Goal: Task Accomplishment & Management: Complete application form

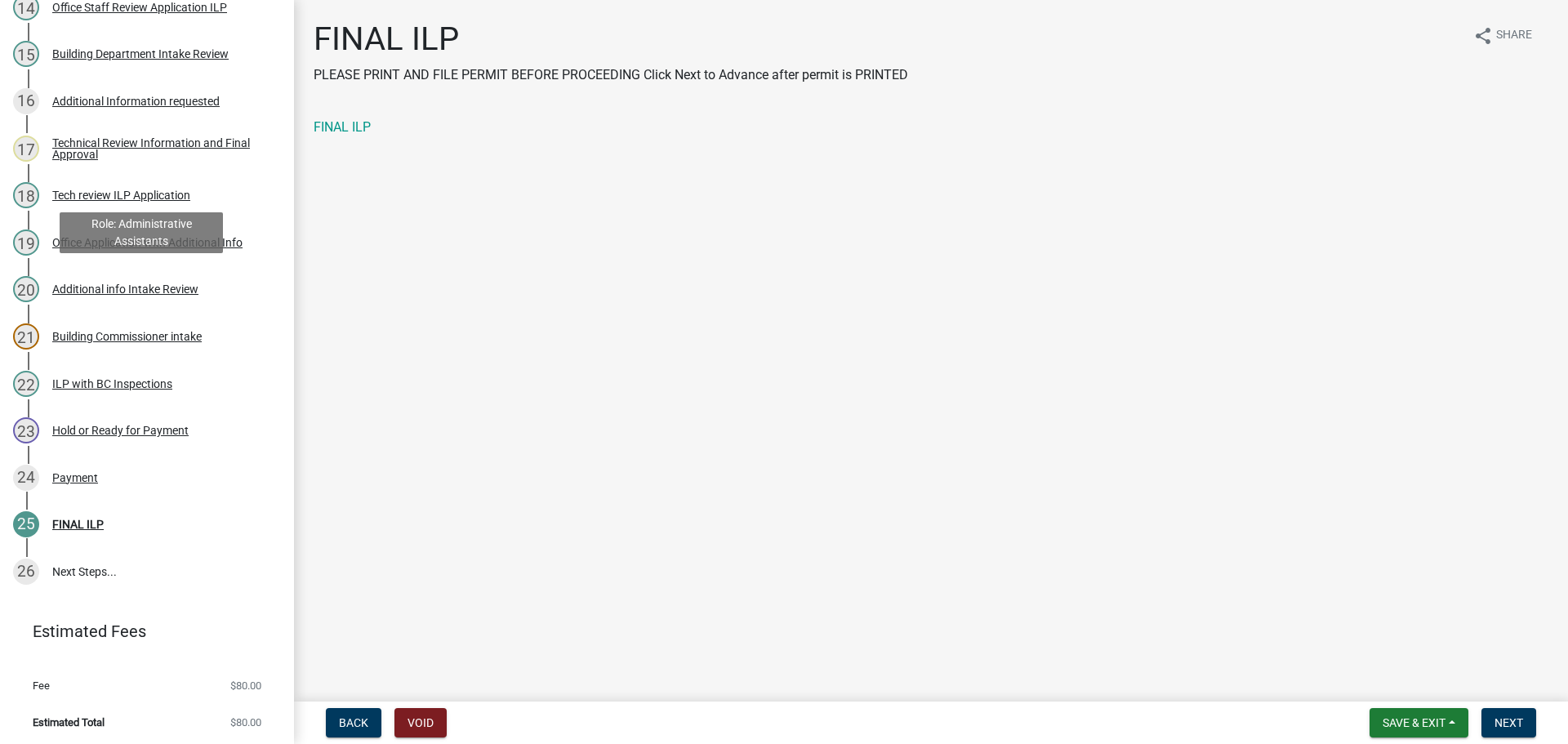
scroll to position [891, 0]
click at [361, 129] on link "FINAL ILP" at bounding box center [342, 127] width 57 height 16
click at [1492, 711] on button "Next" at bounding box center [1509, 722] width 55 height 29
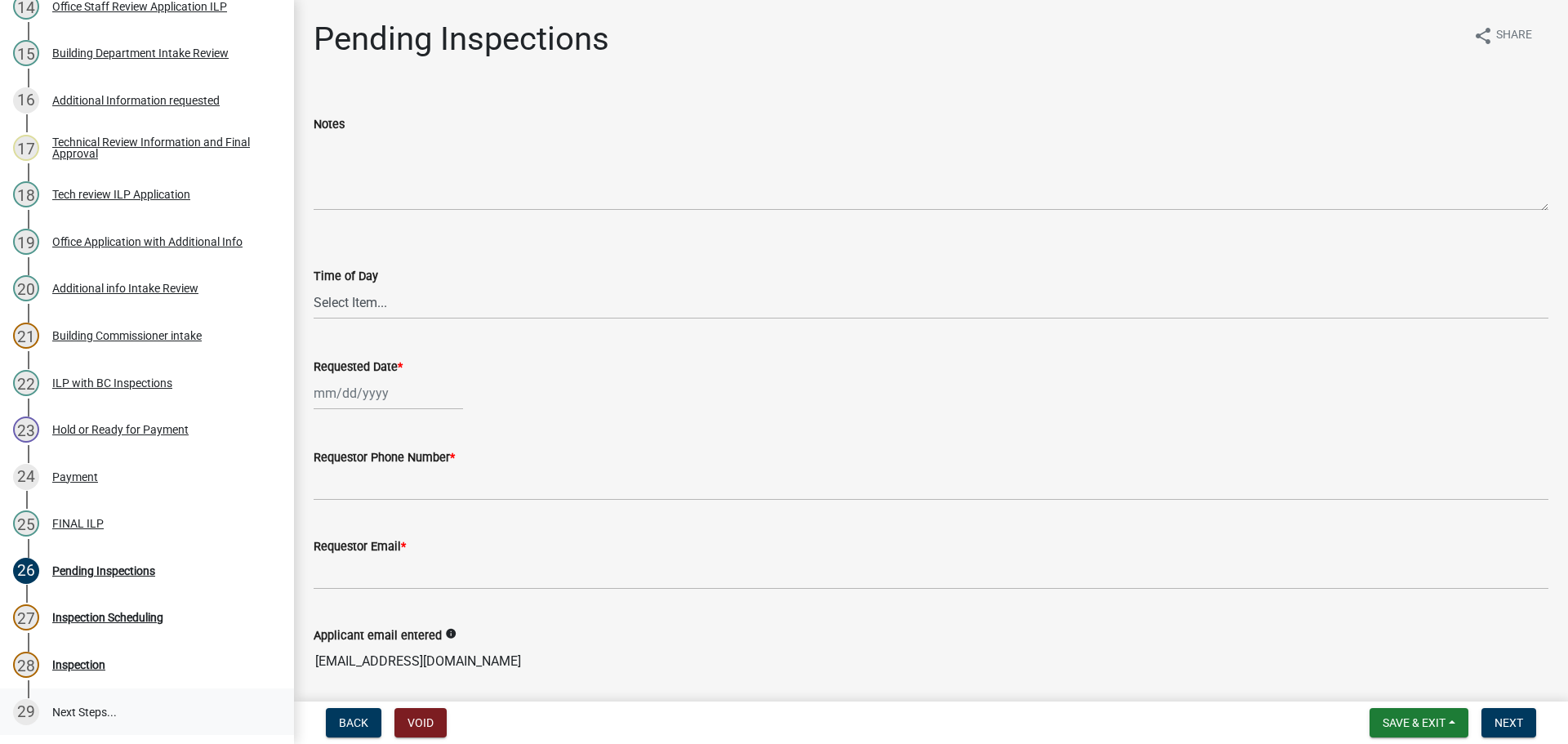
scroll to position [1032, 0]
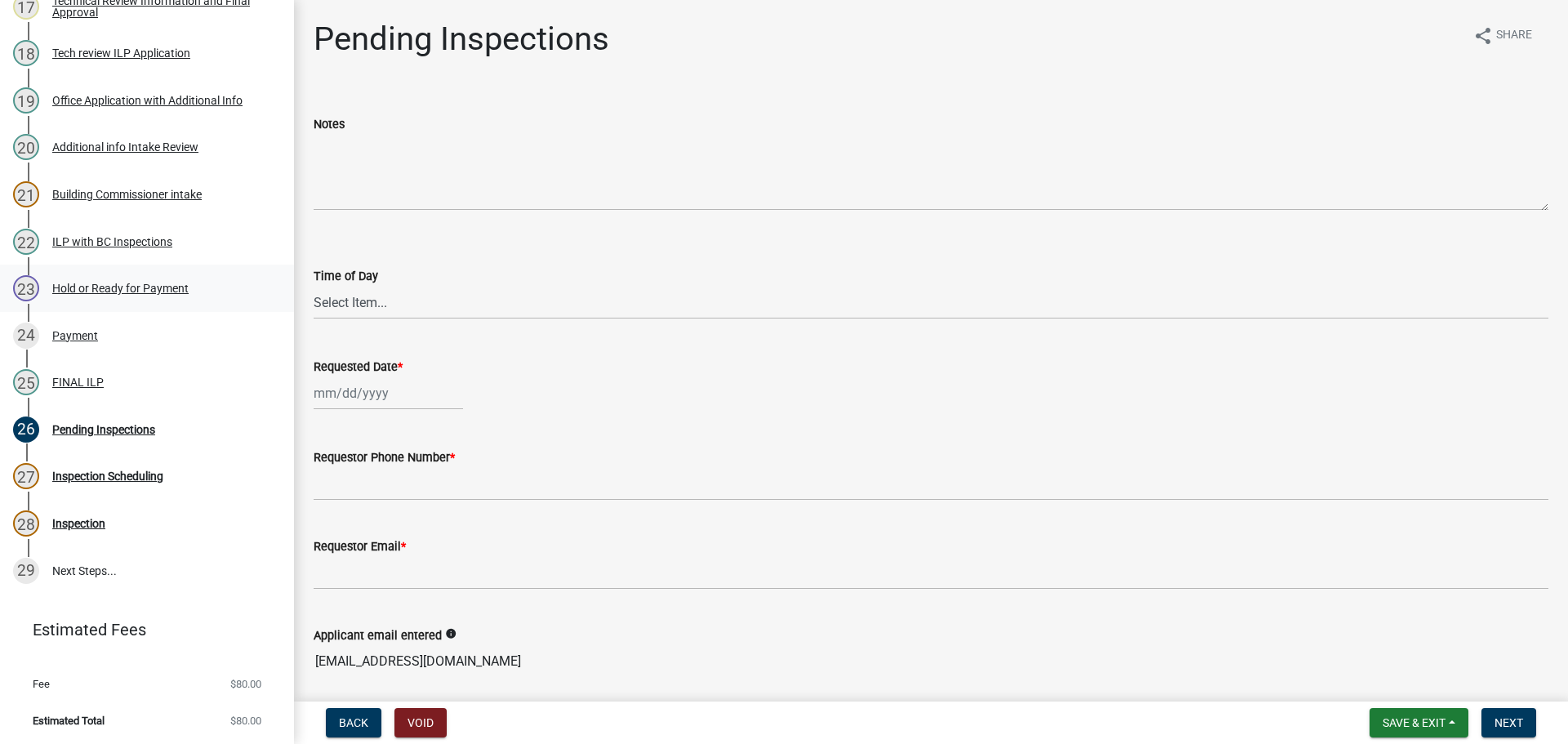
click at [175, 291] on div "Hold or Ready for Payment" at bounding box center [120, 288] width 136 height 12
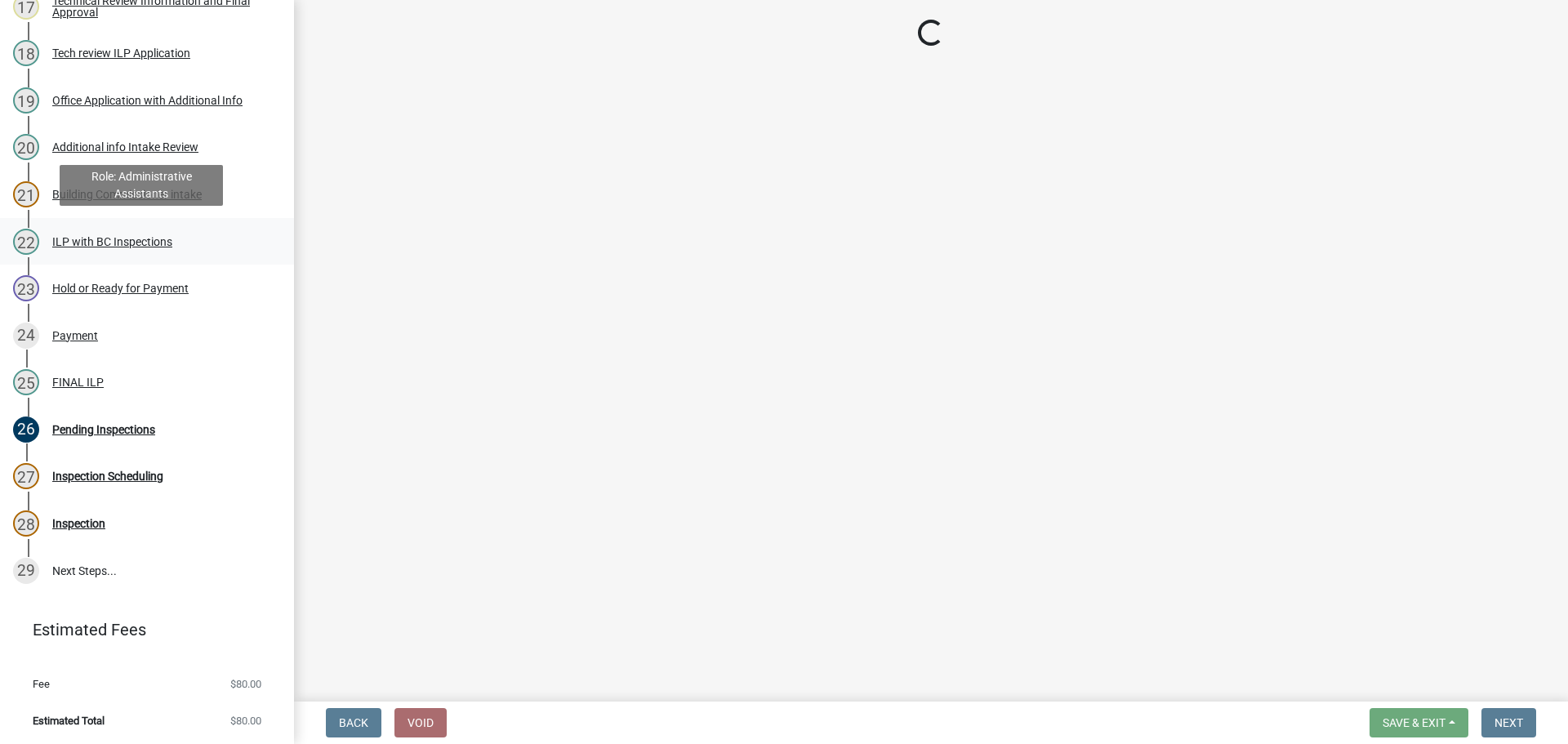
click at [156, 236] on div "ILP with BC Inspections" at bounding box center [112, 242] width 120 height 12
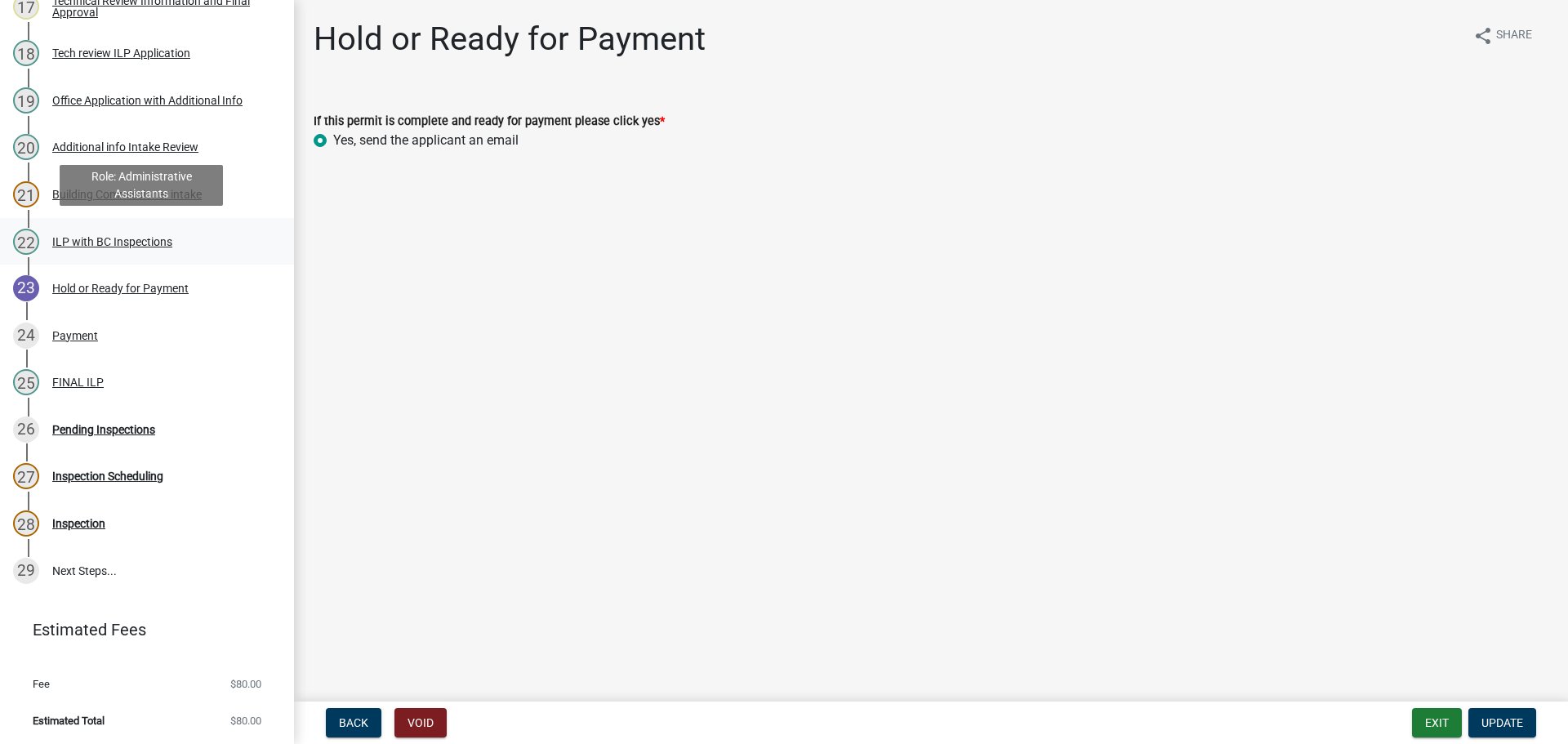
click at [152, 236] on div "ILP with BC Inspections" at bounding box center [112, 242] width 120 height 12
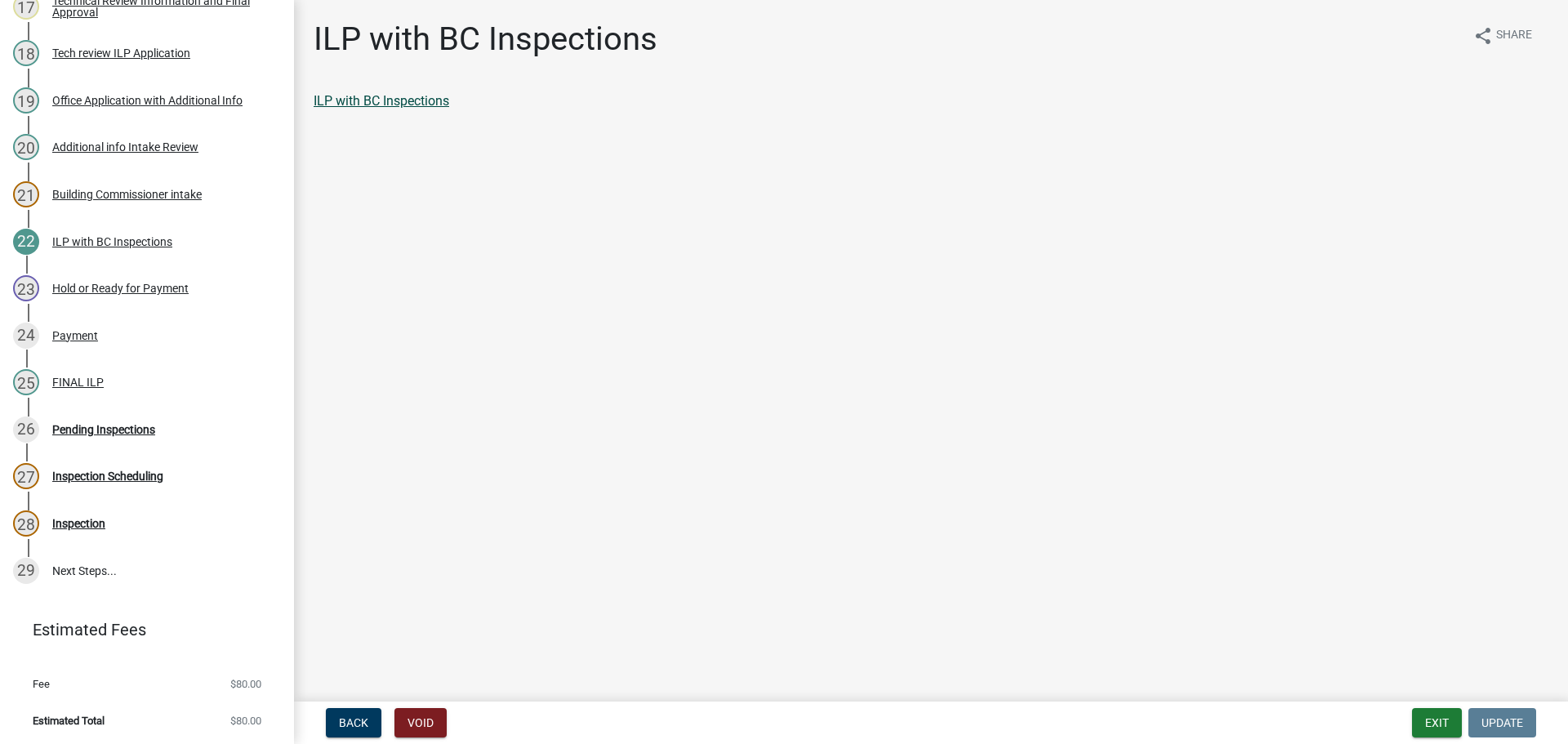
click at [347, 97] on link "ILP with BC Inspections" at bounding box center [381, 101] width 135 height 16
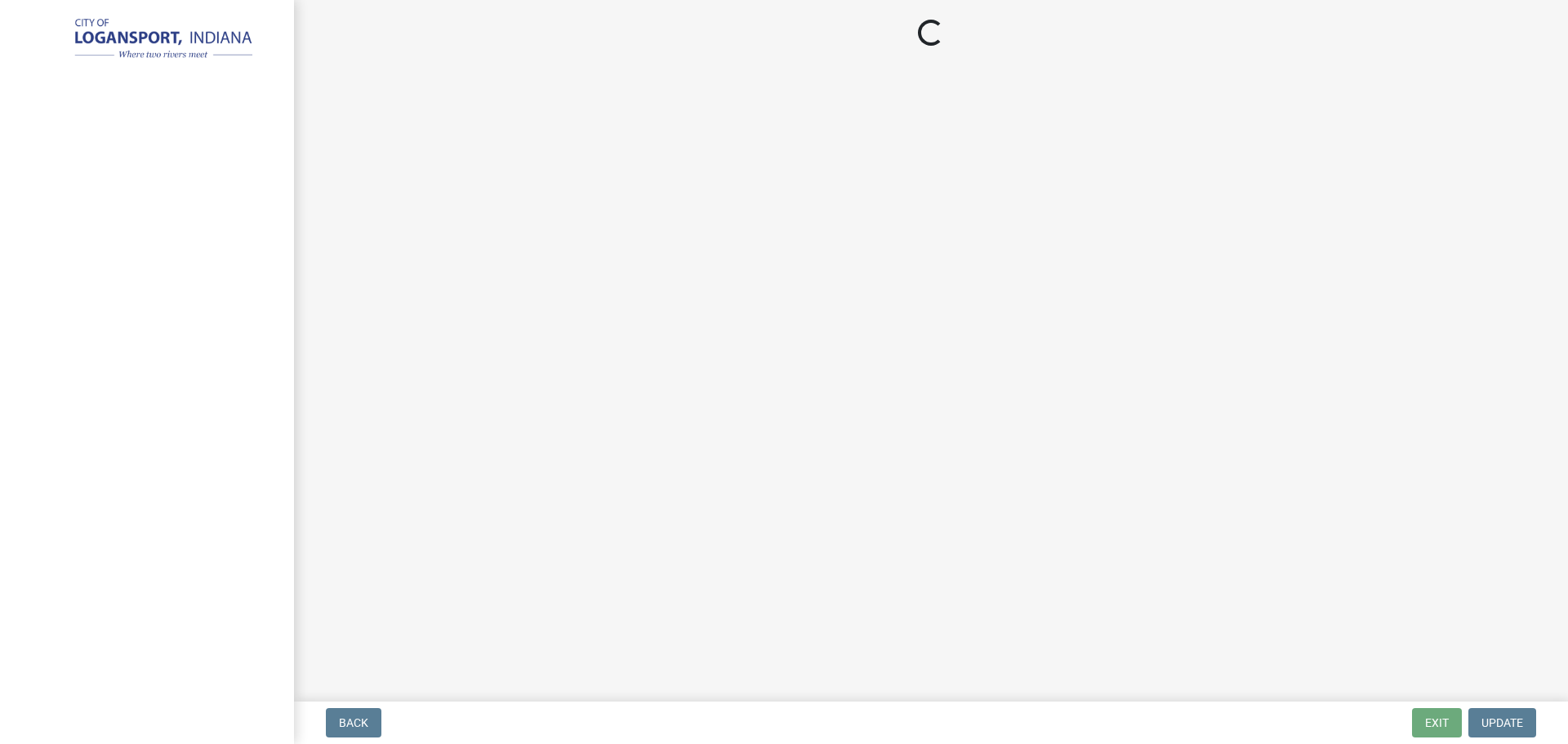
select select "3: 3"
